Goal: Book appointment/travel/reservation

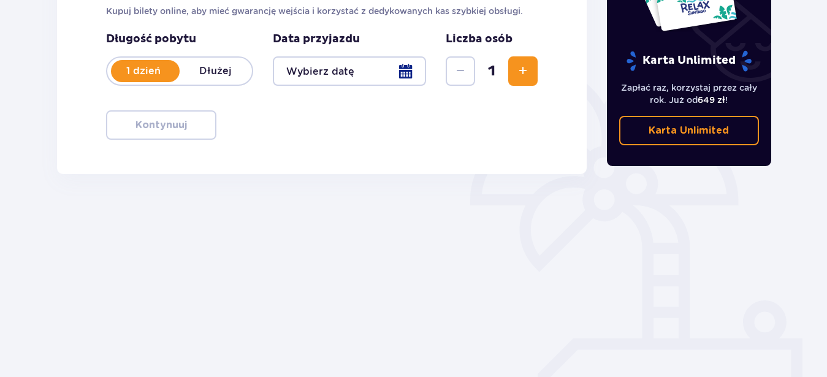
scroll to position [248, 0]
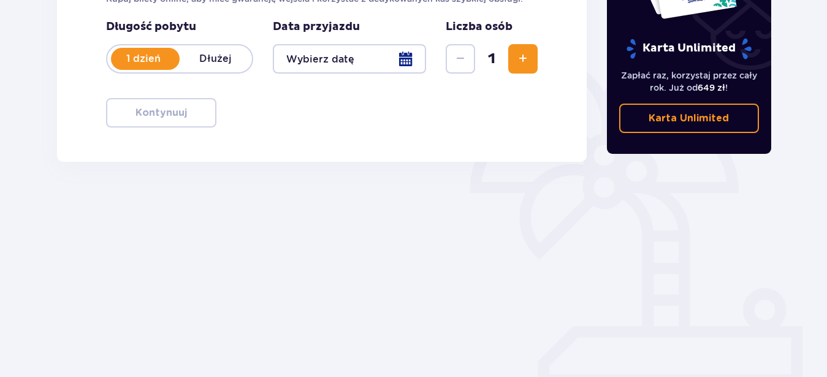
click at [307, 56] on div at bounding box center [350, 58] width 154 height 29
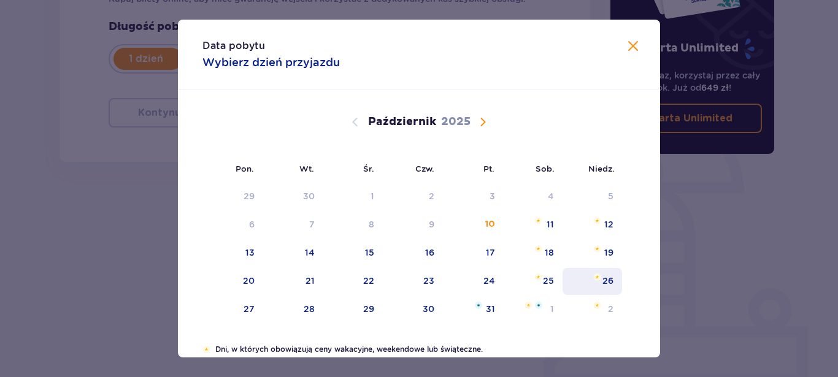
drag, startPoint x: 543, startPoint y: 228, endPoint x: 569, endPoint y: 279, distance: 57.9
click at [547, 228] on div "11" at bounding box center [550, 224] width 7 height 12
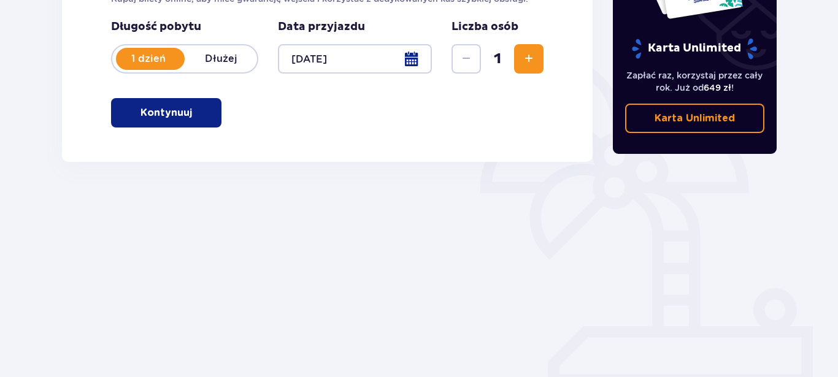
type input "[DATE]"
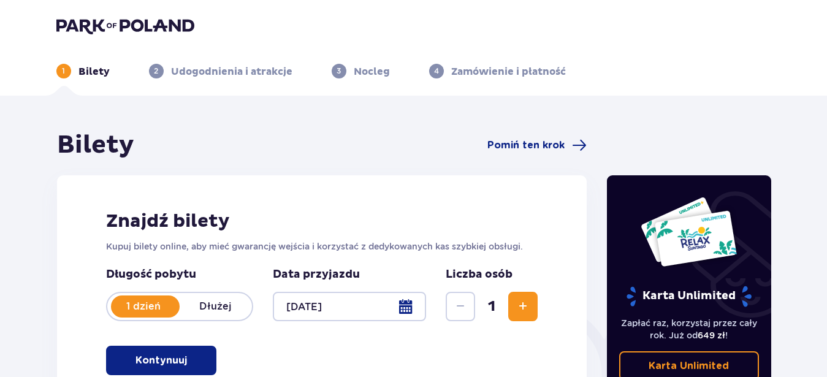
click at [158, 366] on p "Kontynuuj" at bounding box center [162, 360] width 52 height 13
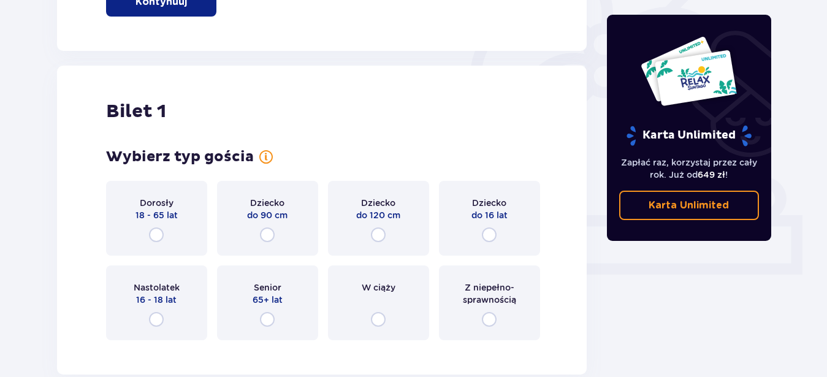
scroll to position [410, 0]
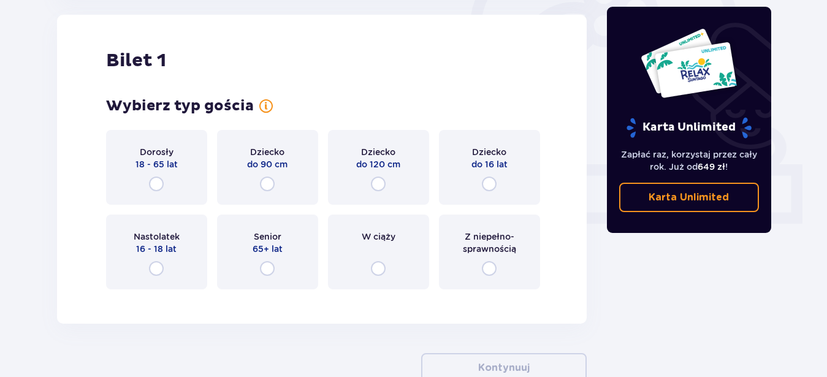
click at [154, 183] on input "radio" at bounding box center [156, 184] width 15 height 15
radio input "true"
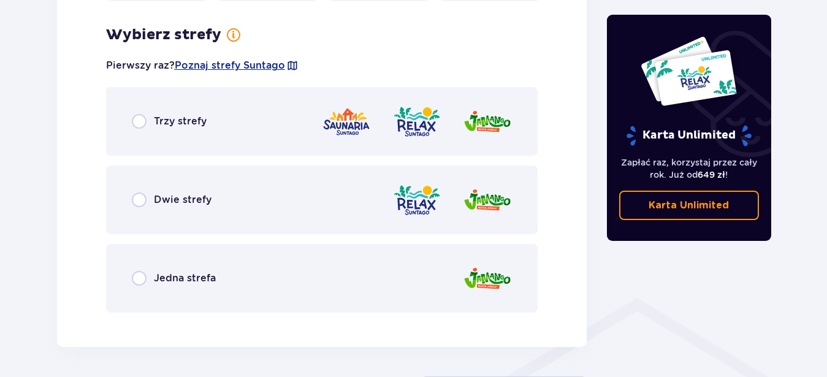
scroll to position [709, 0]
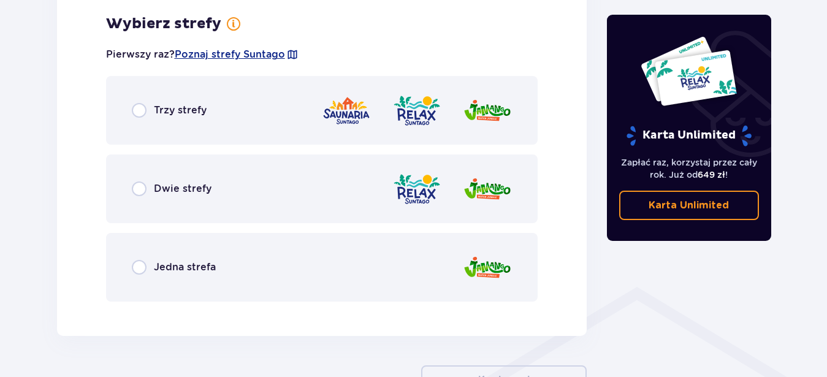
click at [139, 105] on input "radio" at bounding box center [139, 110] width 15 height 15
radio input "true"
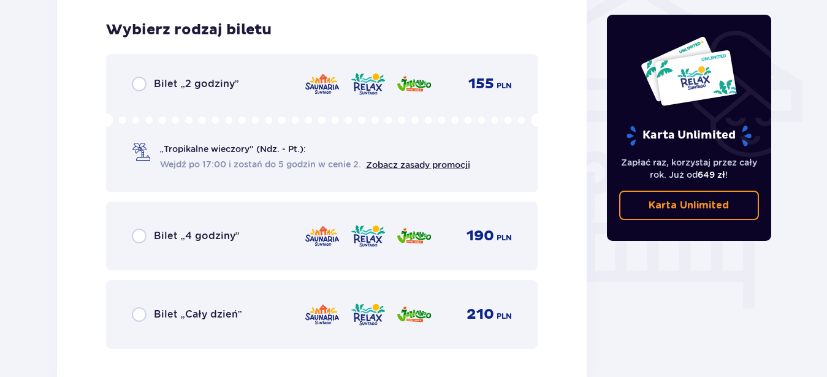
scroll to position [1021, 0]
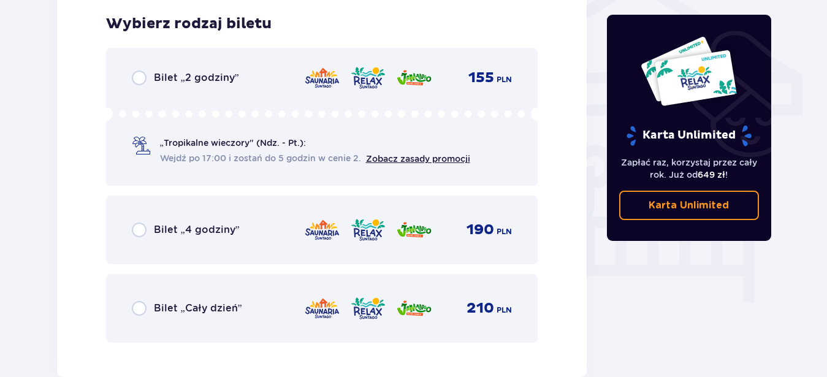
click at [134, 306] on input "radio" at bounding box center [139, 308] width 15 height 15
radio input "true"
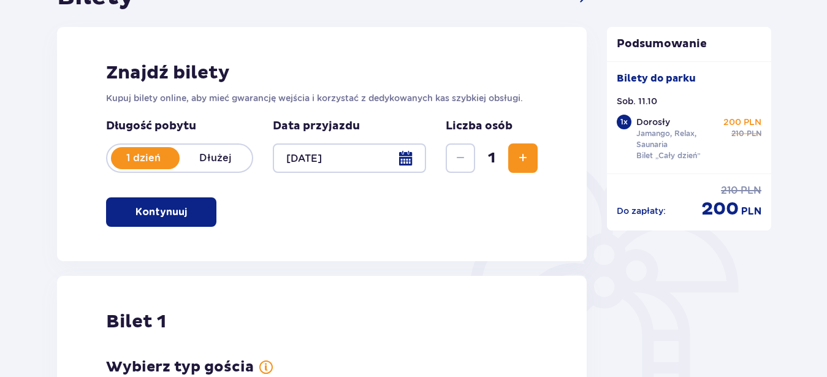
scroll to position [0, 0]
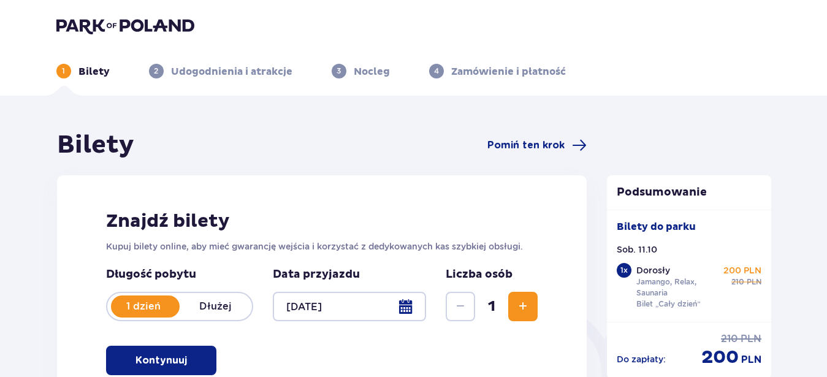
drag, startPoint x: 823, startPoint y: 61, endPoint x: 836, endPoint y: 98, distance: 38.4
click at [827, 98] on html "1 Bilety 2 Udogodnienia i atrakcje 3 Nocleg 4 Zamówienie i płatność Bilety Pomi…" at bounding box center [413, 188] width 827 height 377
